Goal: Participate in discussion: Engage in conversation with other users on a specific topic

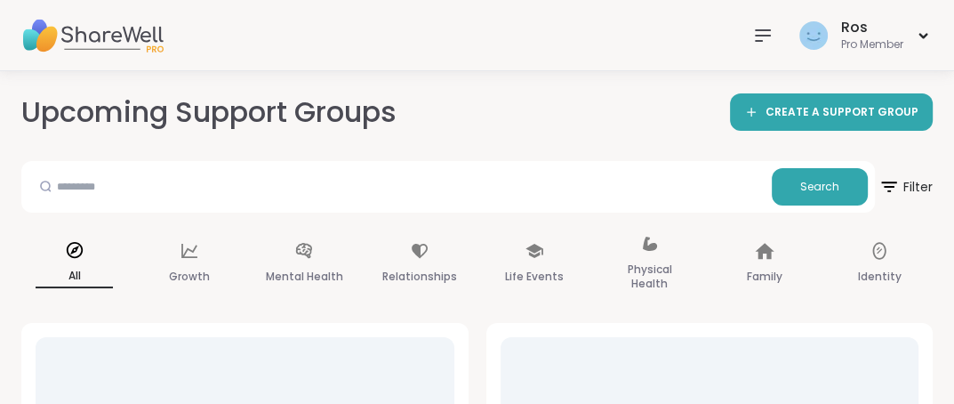
click at [757, 35] on icon at bounding box center [763, 35] width 14 height 11
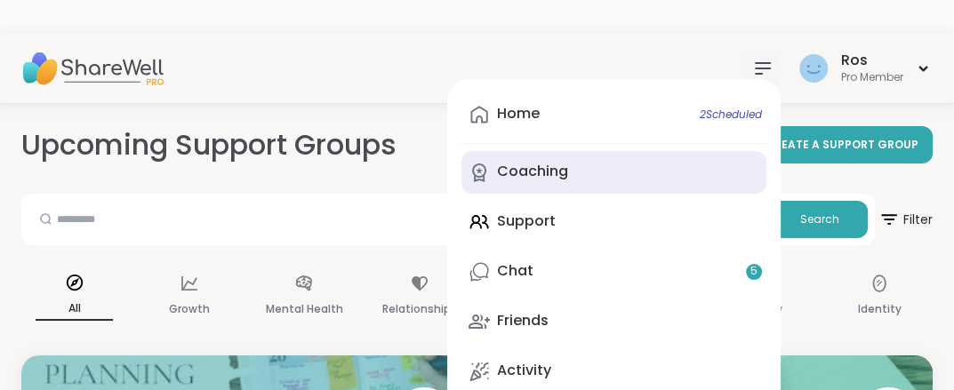
click at [533, 186] on link "Coaching" at bounding box center [613, 172] width 305 height 43
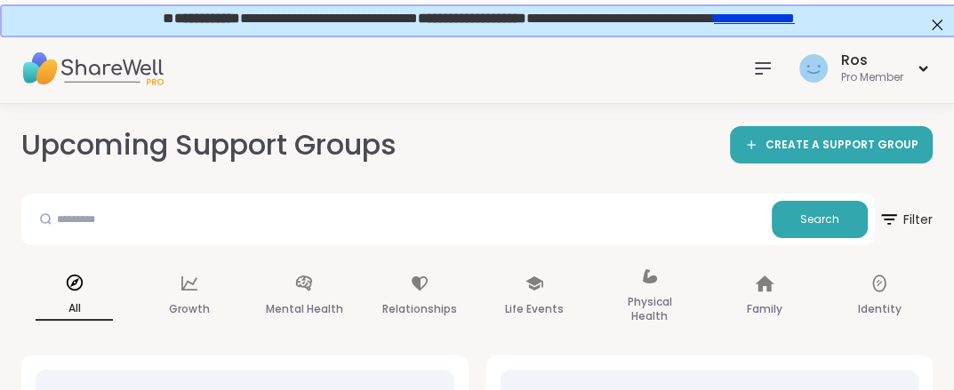
click at [756, 66] on icon at bounding box center [762, 68] width 21 height 21
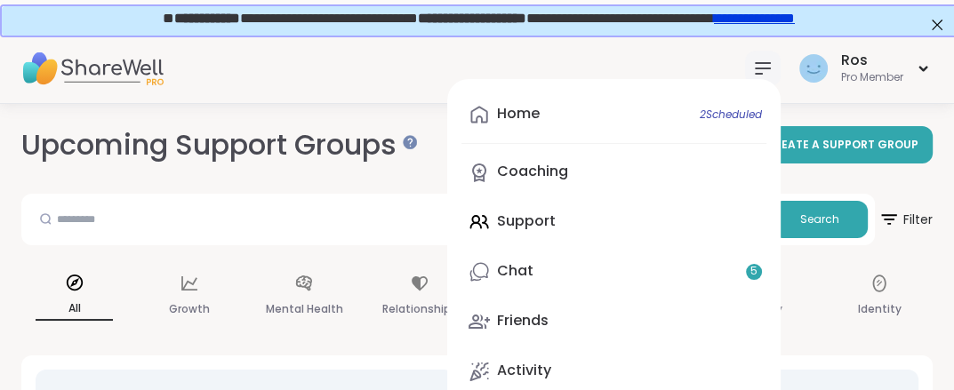
click at [534, 214] on div "Home 2 Scheduled Coaching Support Chat 5 Friends Activity Host" at bounding box center [613, 268] width 333 height 378
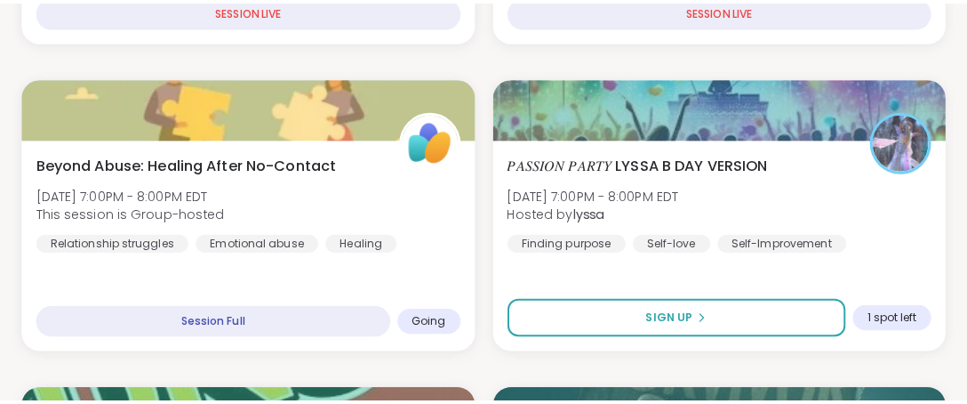
scroll to position [908, 0]
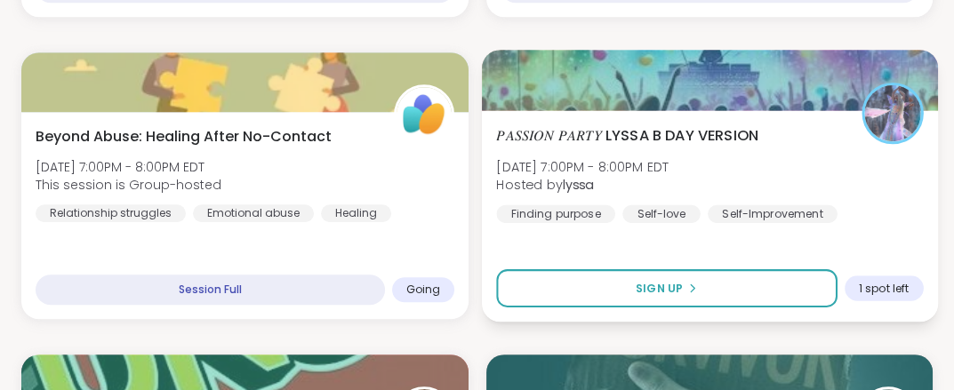
click at [608, 83] on div at bounding box center [709, 80] width 456 height 60
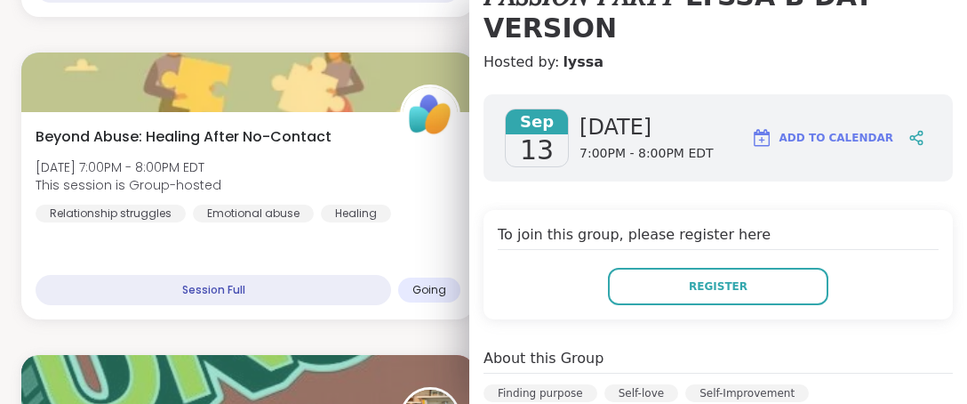
scroll to position [0, 0]
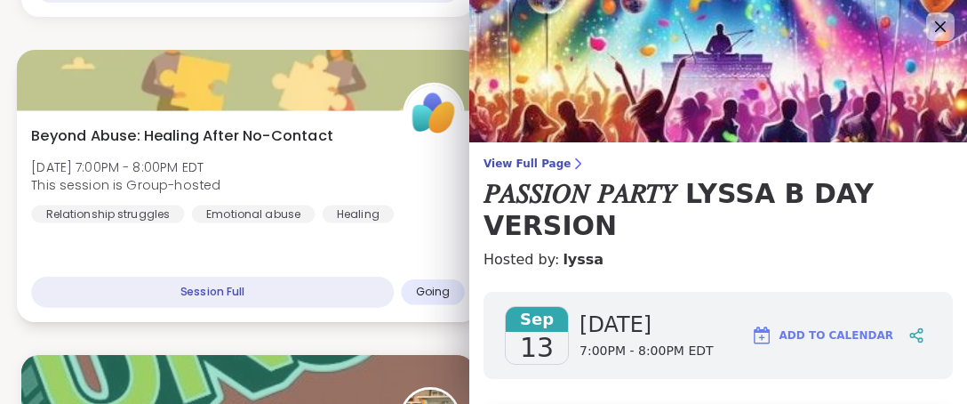
click at [210, 80] on div at bounding box center [248, 80] width 462 height 60
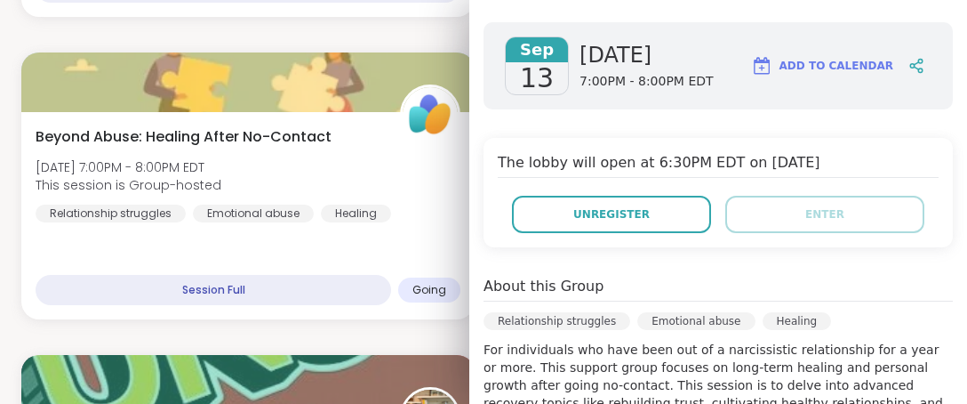
scroll to position [286, 0]
